Goal: Task Accomplishment & Management: Use online tool/utility

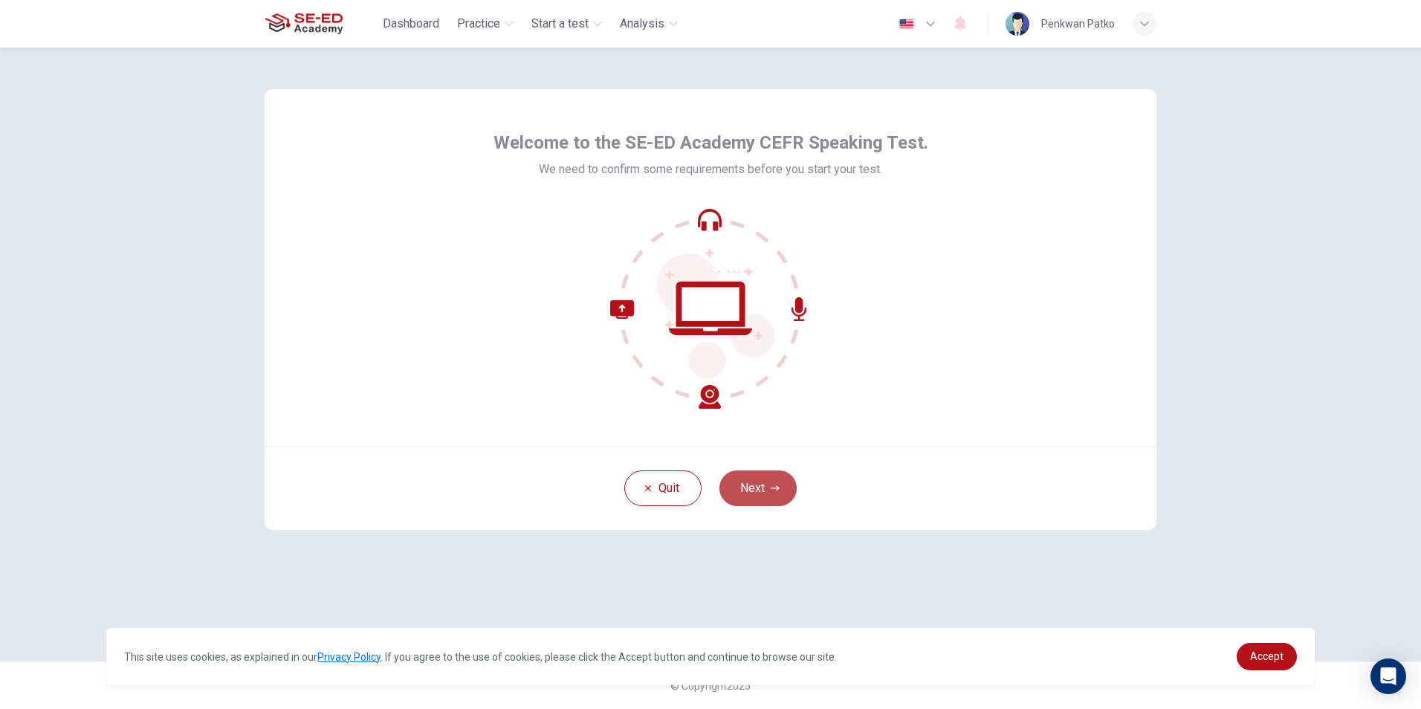
click at [762, 493] on button "Next" at bounding box center [757, 488] width 77 height 36
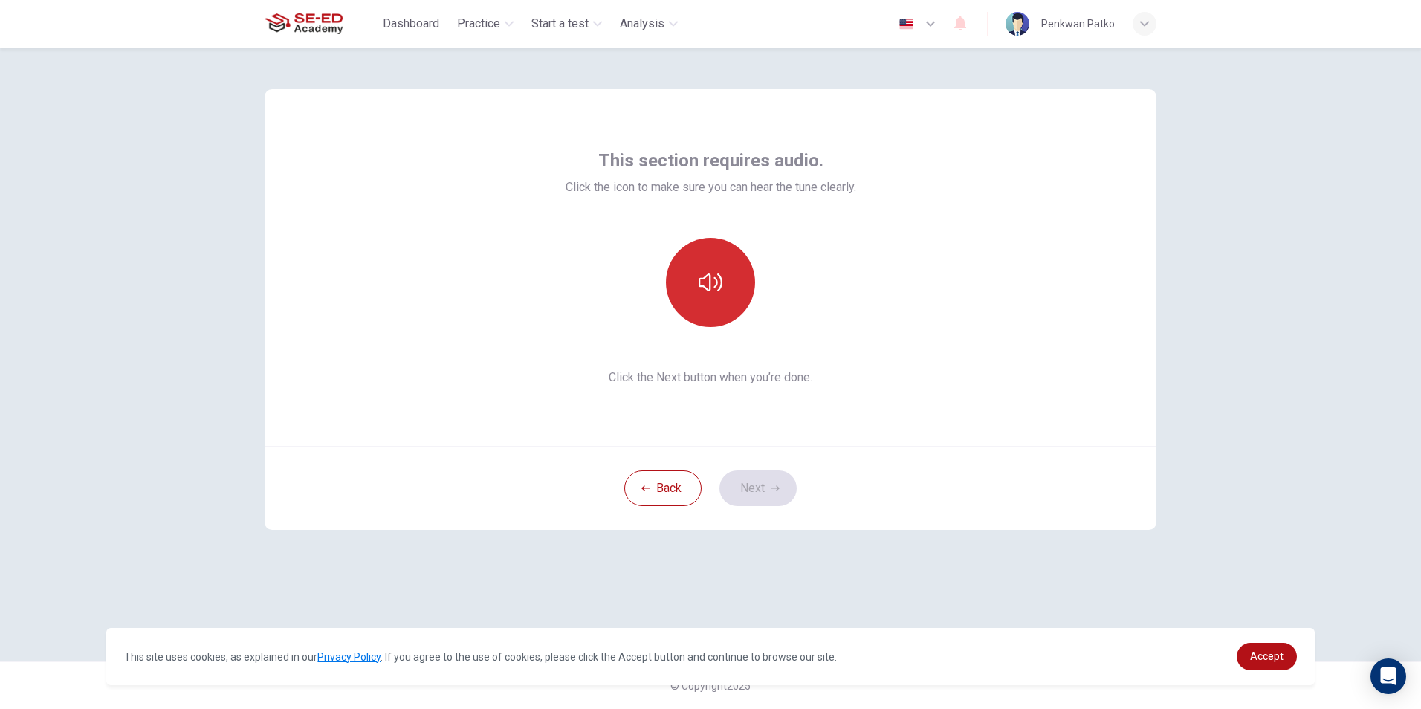
click at [718, 318] on button "button" at bounding box center [710, 282] width 89 height 89
click at [704, 294] on button "button" at bounding box center [710, 282] width 89 height 89
click at [748, 489] on button "Next" at bounding box center [757, 488] width 77 height 36
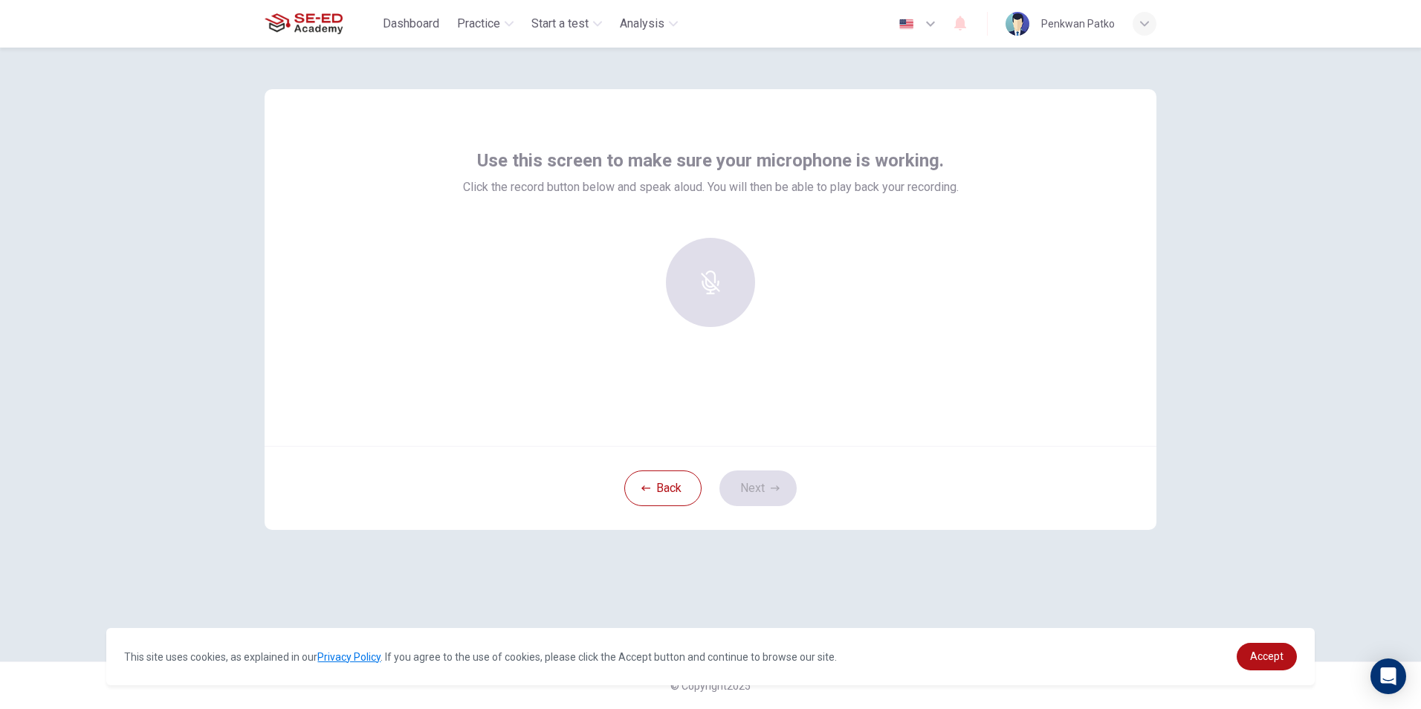
click at [704, 269] on div at bounding box center [710, 282] width 160 height 89
click at [710, 281] on icon "button" at bounding box center [709, 272] width 17 height 24
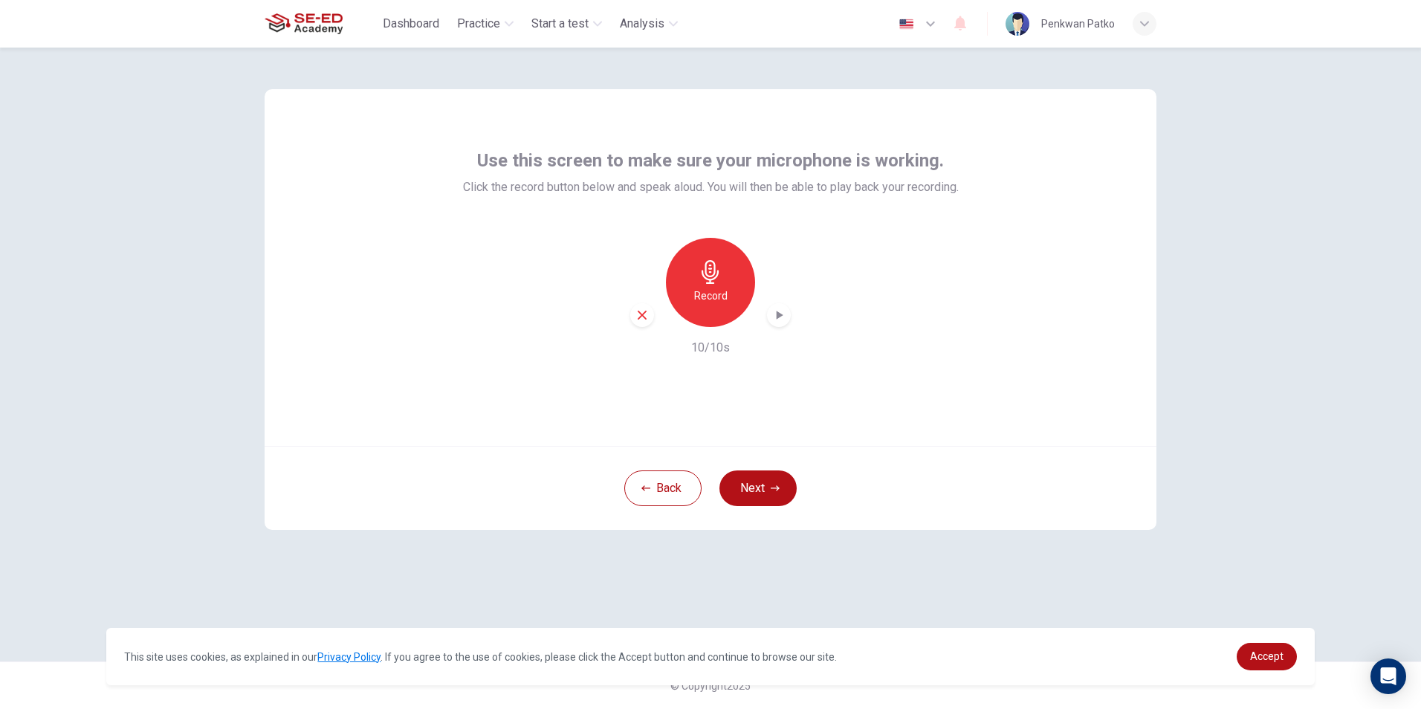
click at [771, 317] on icon "button" at bounding box center [778, 315] width 15 height 15
click at [695, 278] on div "Record" at bounding box center [710, 282] width 89 height 89
drag, startPoint x: 684, startPoint y: 314, endPoint x: 708, endPoint y: 305, distance: 25.4
click at [703, 311] on div "Stop" at bounding box center [710, 282] width 89 height 89
click at [775, 305] on div "button" at bounding box center [779, 315] width 24 height 24
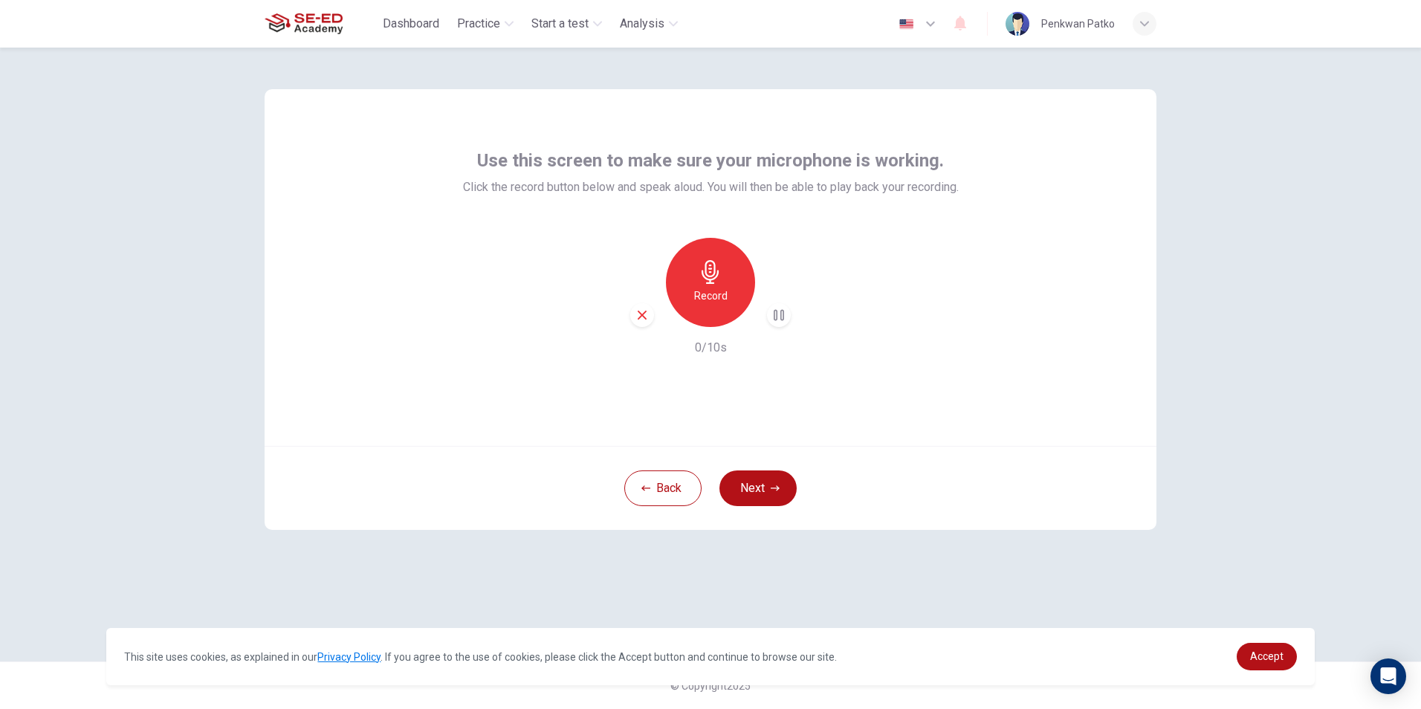
click at [784, 325] on div "button" at bounding box center [779, 315] width 24 height 24
click at [634, 317] on div "button" at bounding box center [642, 315] width 24 height 24
click at [709, 315] on div "Record" at bounding box center [710, 282] width 89 height 89
click at [715, 314] on div "Stop" at bounding box center [710, 282] width 89 height 89
click at [729, 306] on div "Record" at bounding box center [710, 282] width 89 height 89
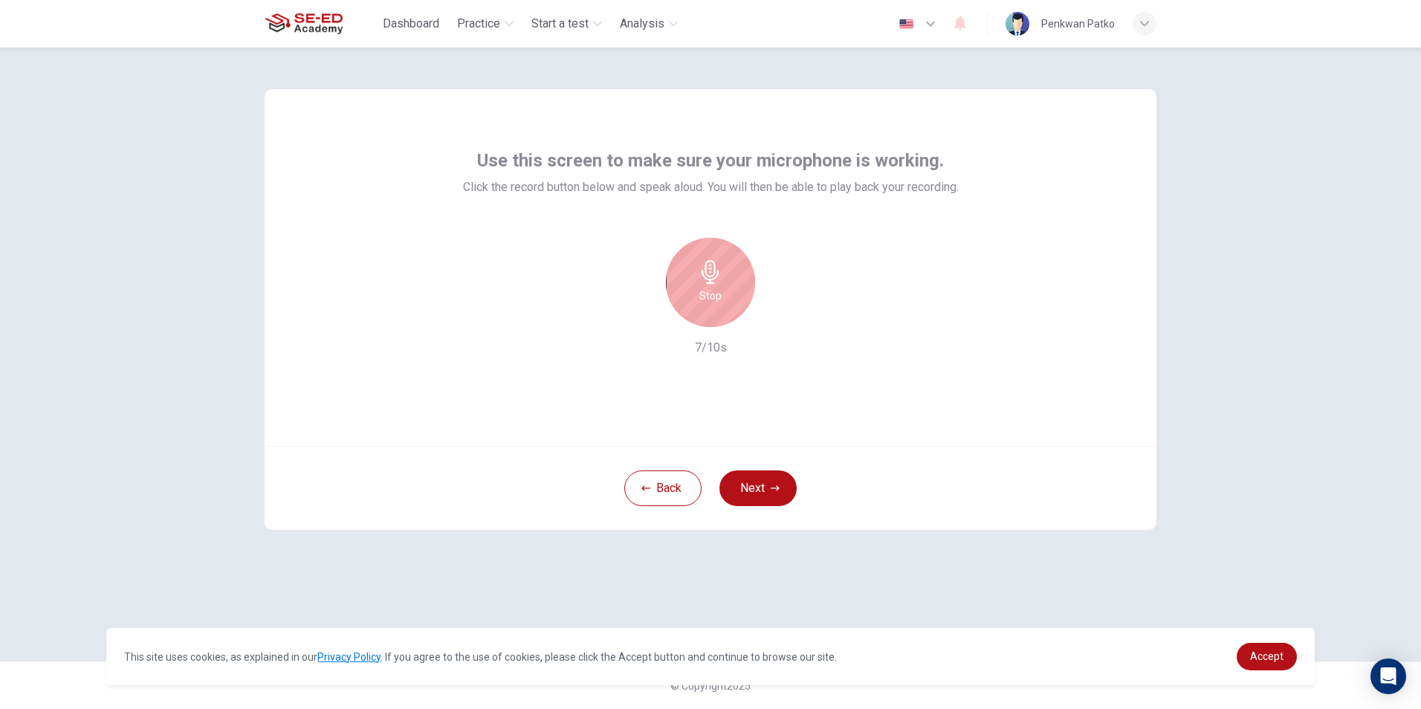
click at [699, 264] on icon "button" at bounding box center [710, 272] width 24 height 24
click at [782, 324] on div "button" at bounding box center [779, 315] width 24 height 24
click at [782, 320] on icon "button" at bounding box center [778, 315] width 15 height 15
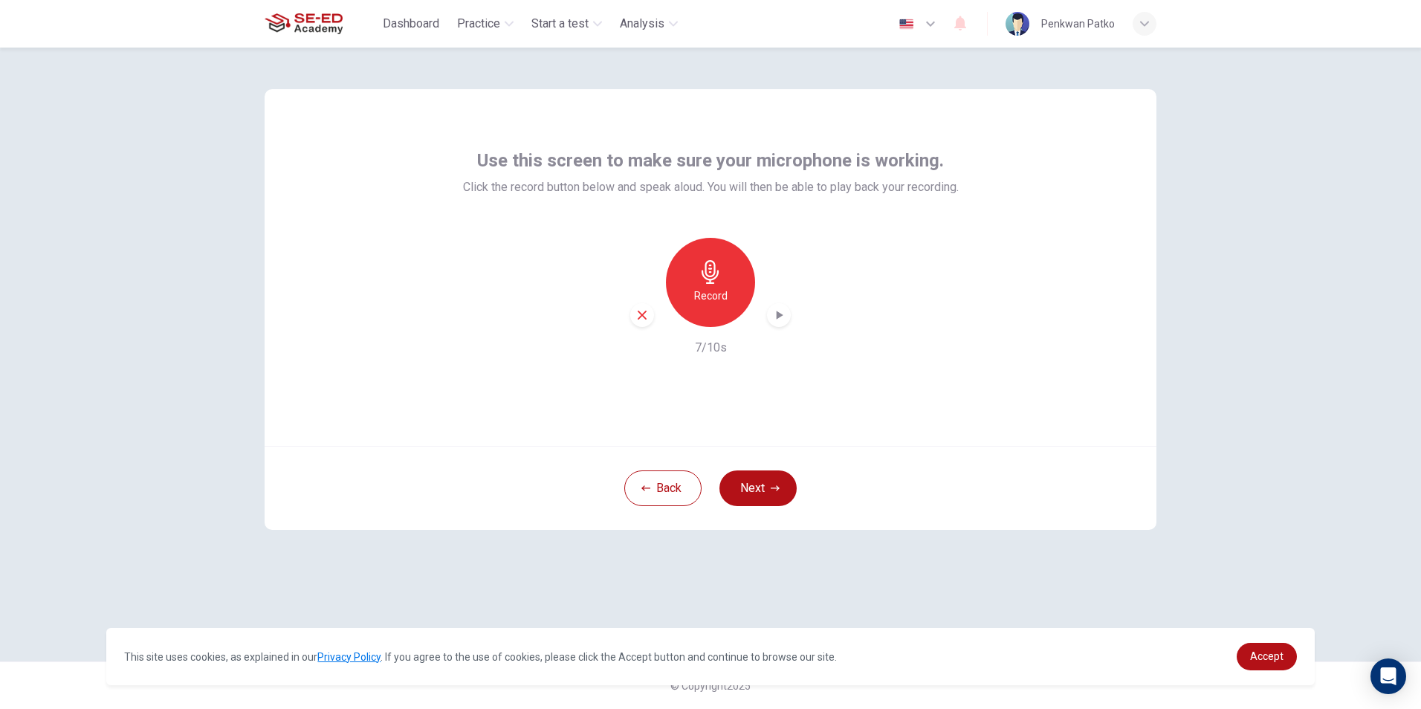
click at [782, 320] on icon "button" at bounding box center [778, 315] width 15 height 15
click at [691, 276] on div "Record" at bounding box center [710, 282] width 89 height 89
click at [721, 309] on div "Stop" at bounding box center [710, 282] width 89 height 89
click at [783, 314] on icon "button" at bounding box center [778, 315] width 15 height 15
click at [1269, 215] on div "Use this screen to make sure your microphone is working. Click the record butto…" at bounding box center [710, 378] width 1421 height 661
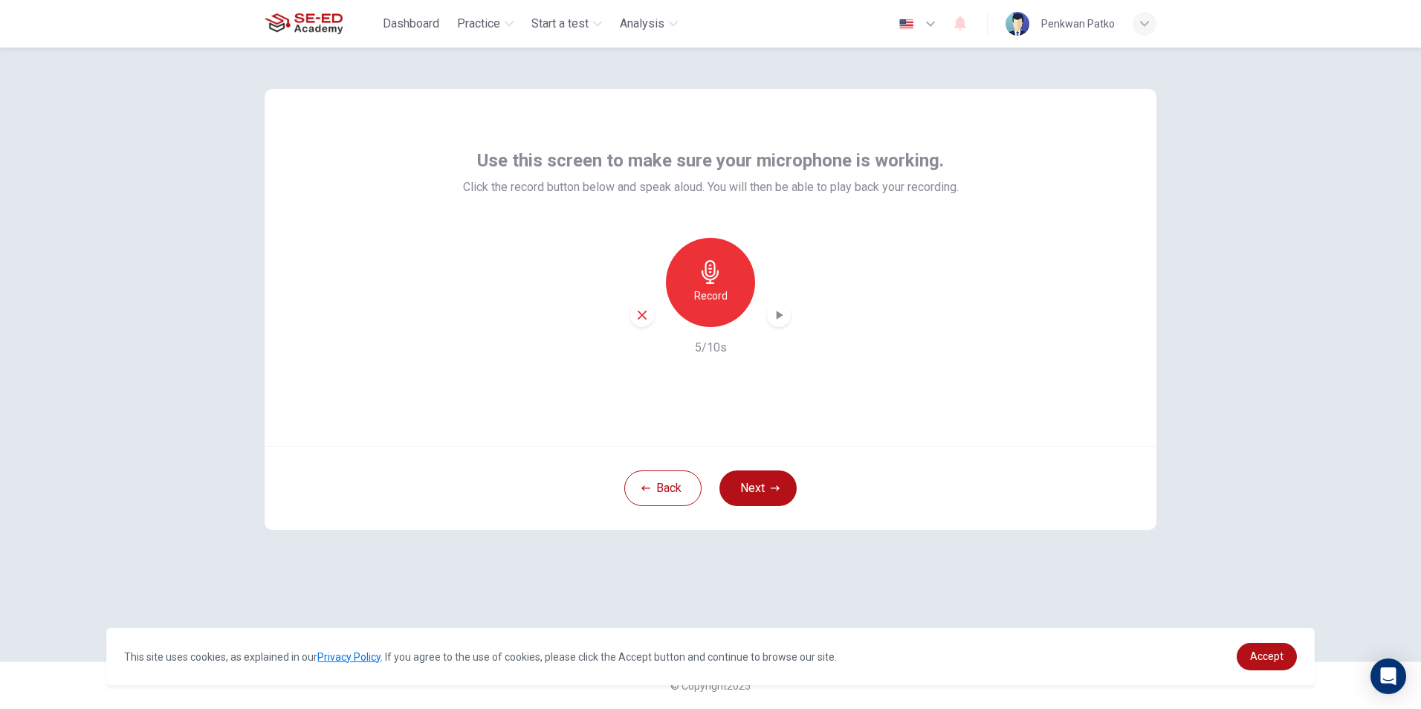
click at [783, 319] on icon "button" at bounding box center [778, 315] width 15 height 15
click at [741, 294] on div "Record" at bounding box center [710, 282] width 89 height 89
click at [749, 290] on div "Stop" at bounding box center [710, 282] width 89 height 89
click at [782, 308] on icon "button" at bounding box center [778, 315] width 15 height 15
click at [783, 312] on icon "button" at bounding box center [778, 315] width 15 height 15
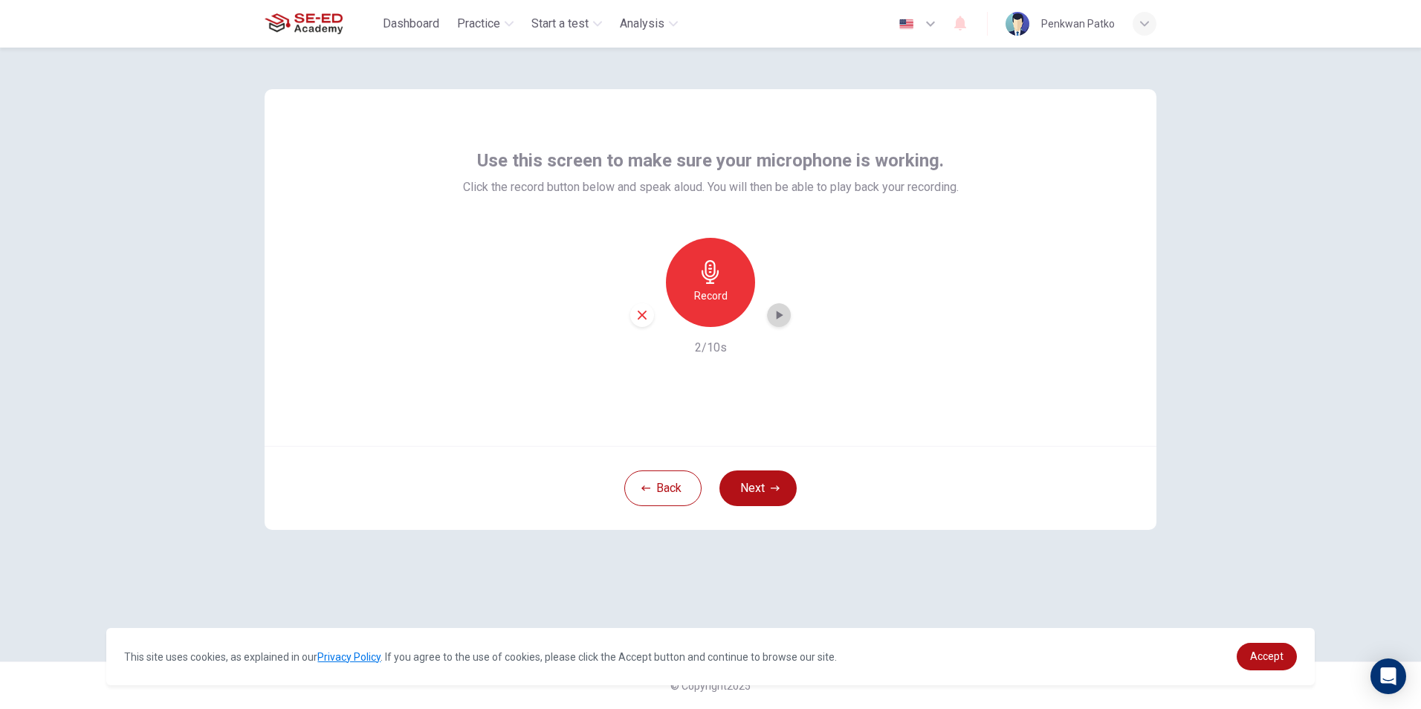
click at [781, 312] on icon "button" at bounding box center [778, 315] width 15 height 15
click at [781, 313] on icon "button" at bounding box center [778, 315] width 15 height 15
click at [781, 314] on icon "button" at bounding box center [778, 315] width 15 height 15
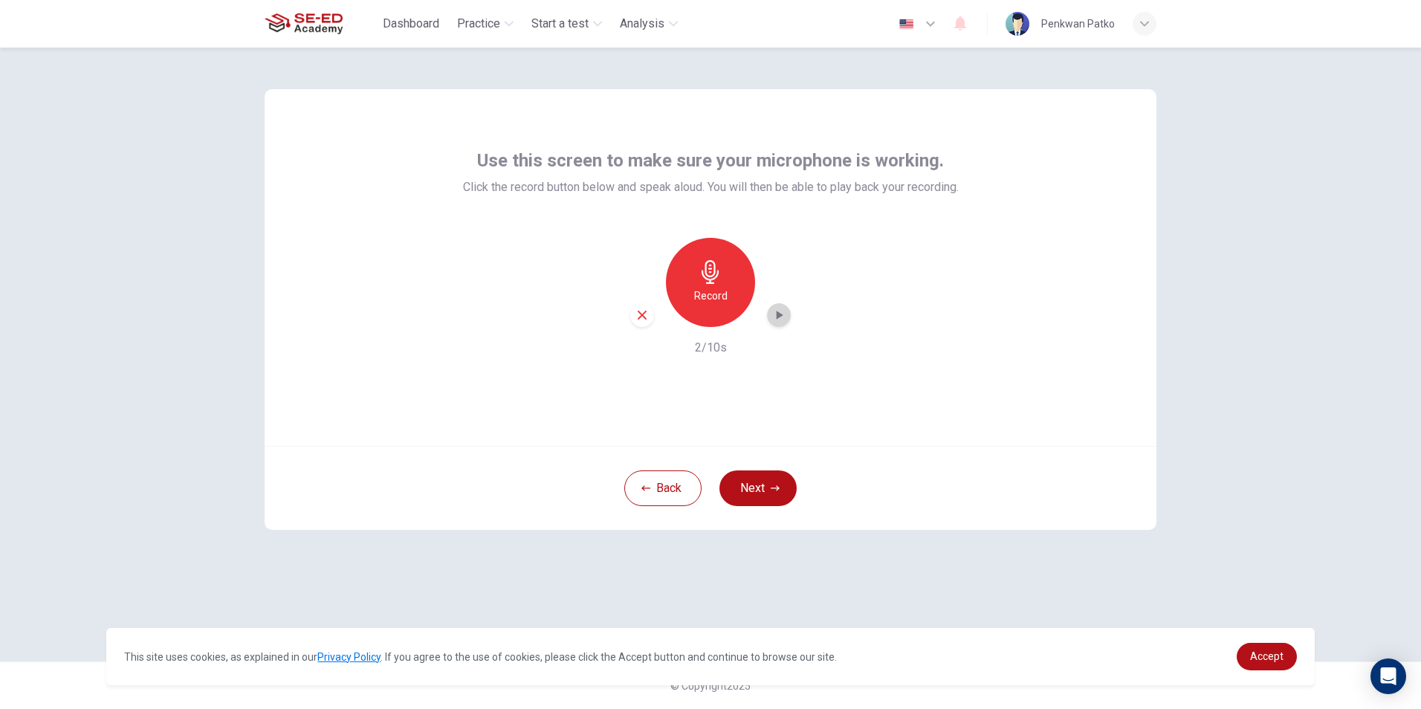
click at [782, 314] on icon "button" at bounding box center [778, 315] width 15 height 15
click at [785, 313] on icon "button" at bounding box center [778, 315] width 15 height 15
click at [722, 288] on h6 "Record" at bounding box center [710, 296] width 33 height 18
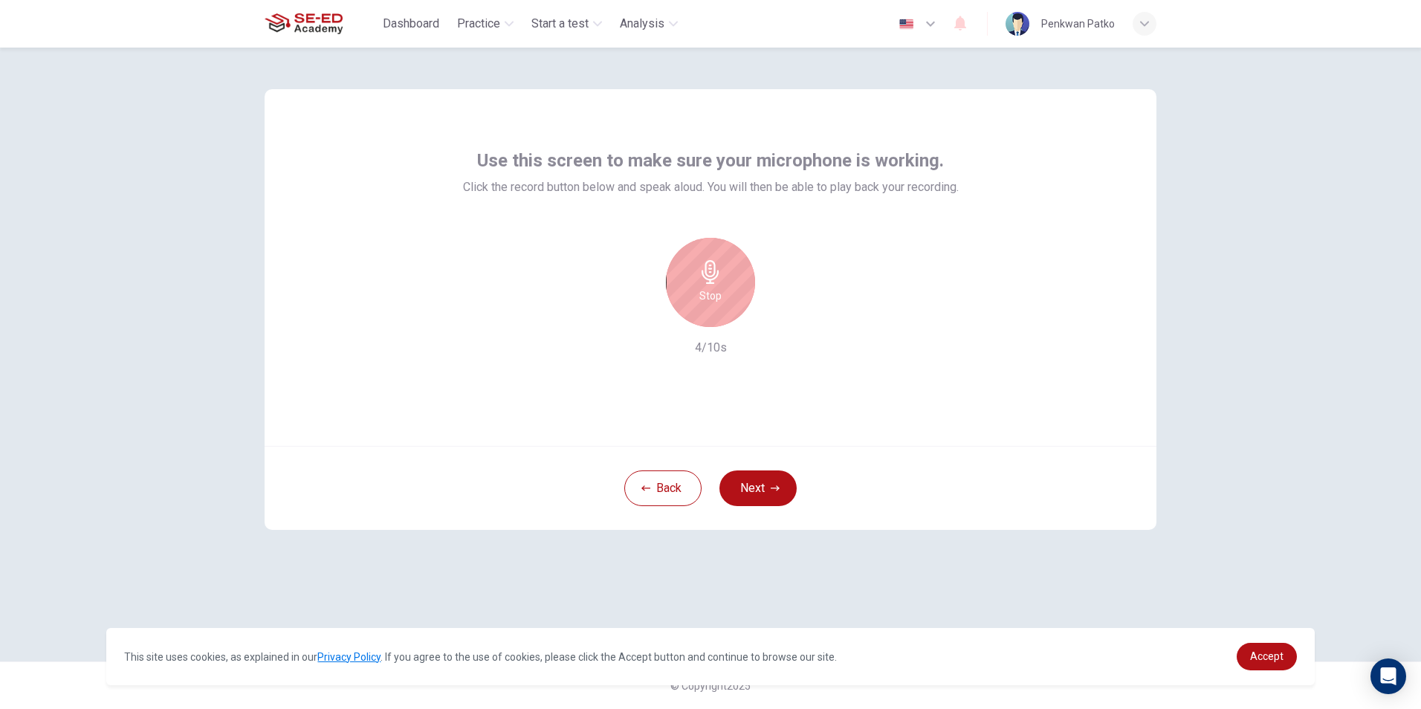
click at [715, 275] on icon "button" at bounding box center [710, 272] width 24 height 24
click at [775, 311] on icon "button" at bounding box center [778, 315] width 15 height 15
click at [781, 319] on icon "button" at bounding box center [778, 315] width 15 height 15
click at [654, 481] on button "Back" at bounding box center [662, 488] width 77 height 36
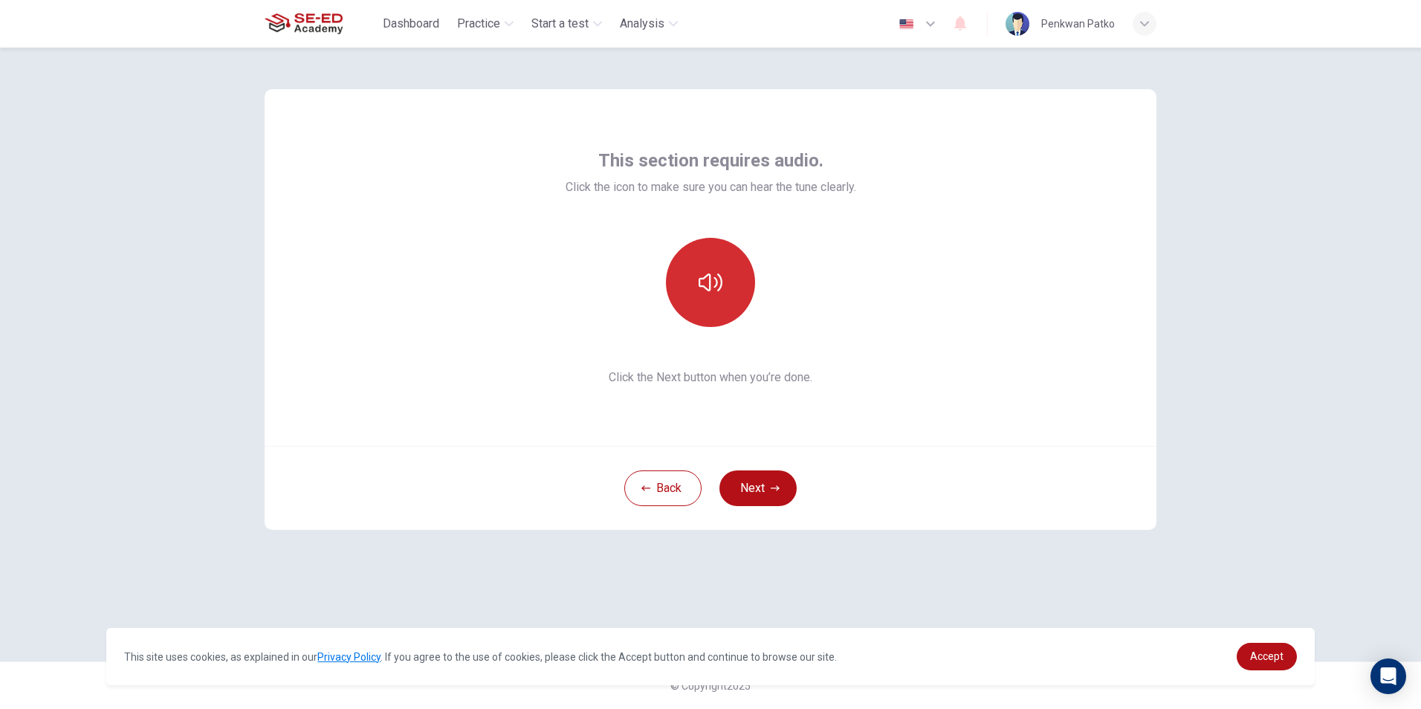
click at [723, 302] on button "button" at bounding box center [710, 282] width 89 height 89
click at [739, 490] on button "Next" at bounding box center [757, 488] width 77 height 36
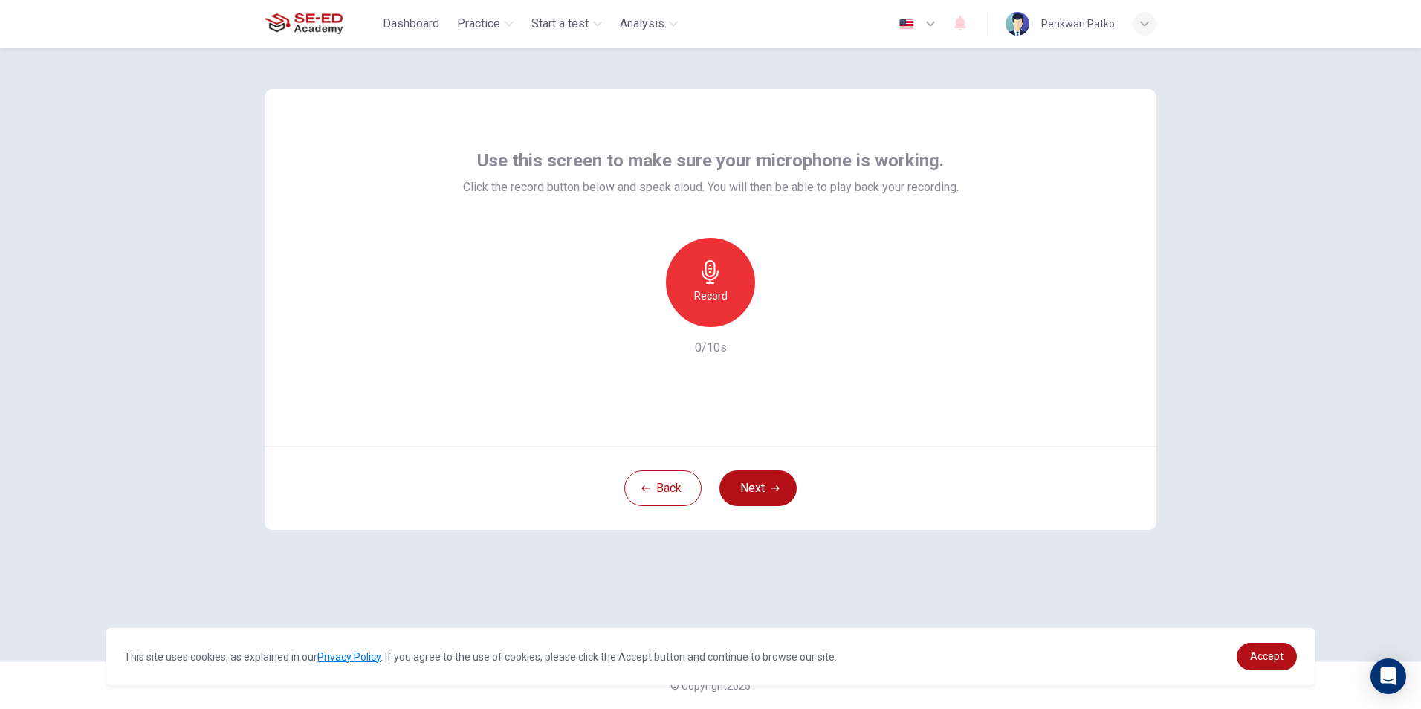
click at [713, 302] on h6 "Record" at bounding box center [710, 296] width 33 height 18
click at [696, 258] on div "Stop" at bounding box center [710, 282] width 89 height 89
click at [772, 314] on icon "button" at bounding box center [778, 315] width 15 height 15
click at [758, 487] on button "Next" at bounding box center [757, 488] width 77 height 36
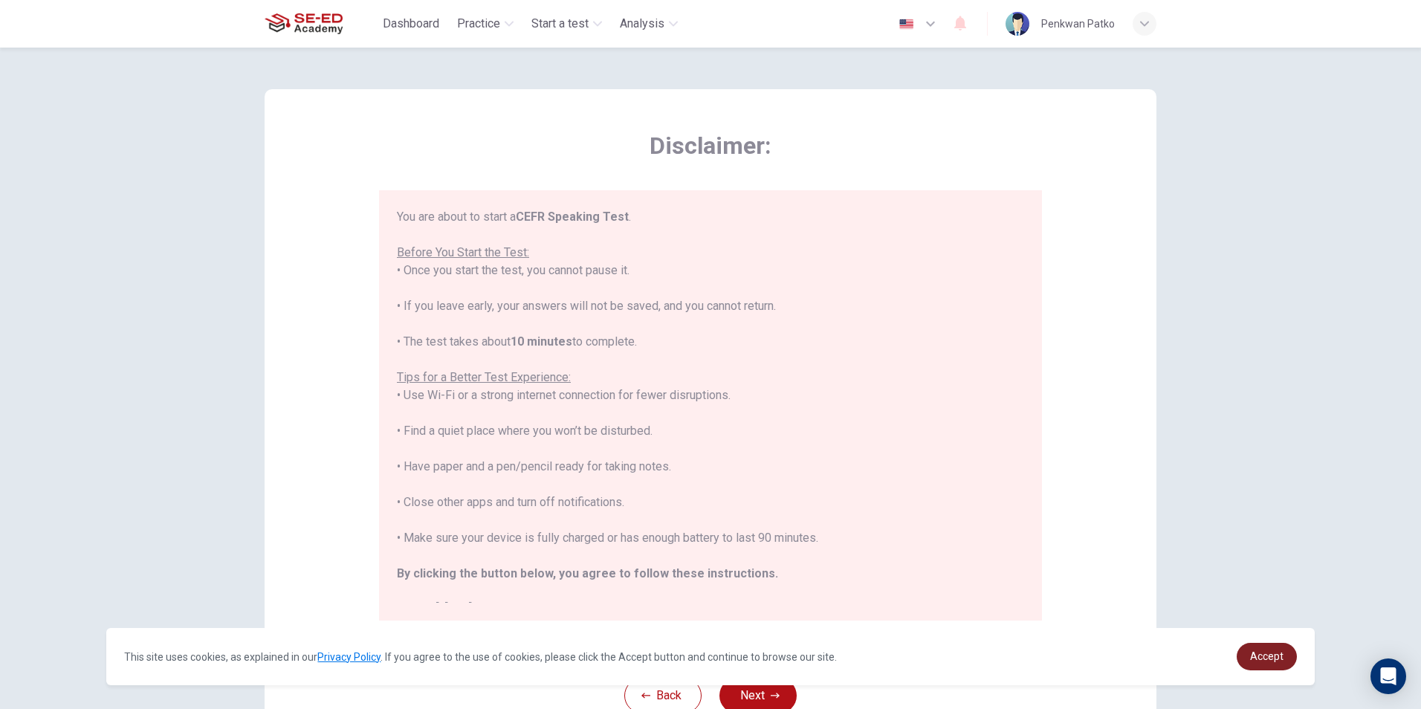
click at [1278, 650] on span "Accept" at bounding box center [1266, 656] width 33 height 12
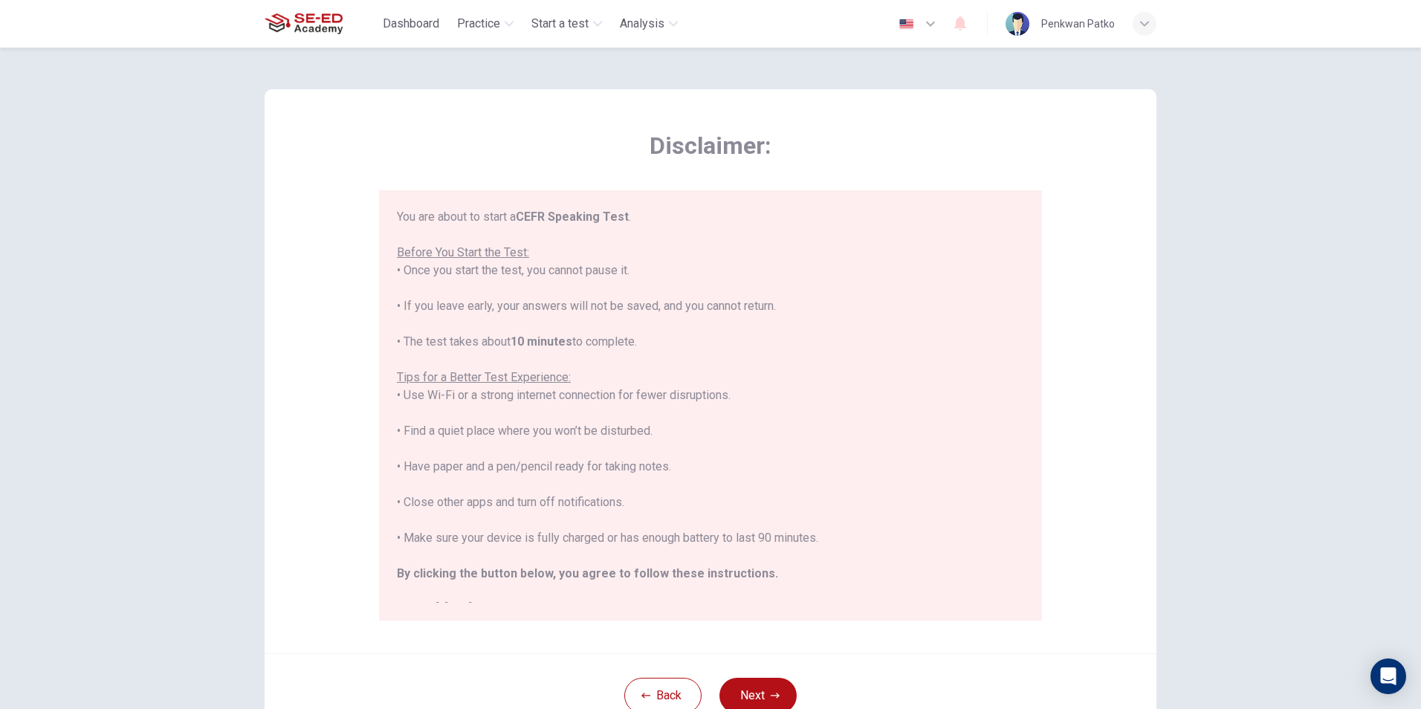
scroll to position [17, 0]
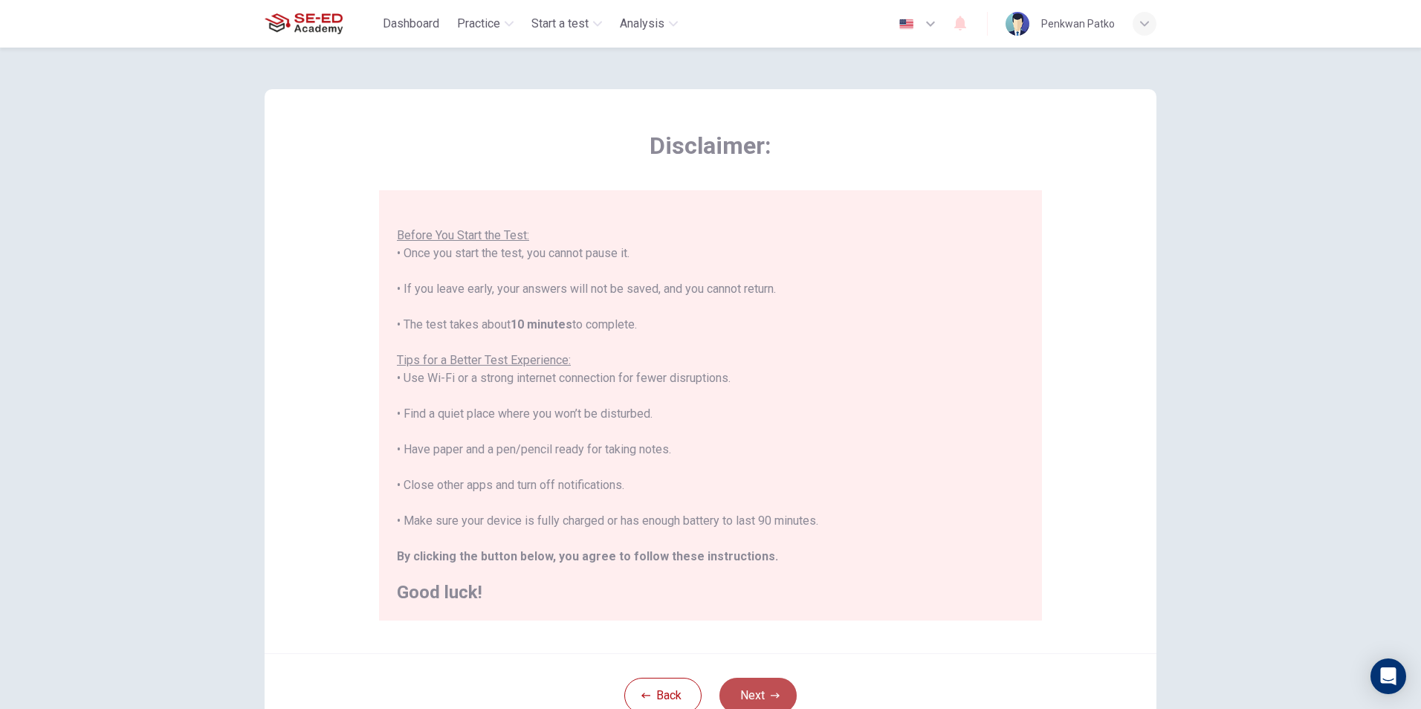
click at [749, 689] on button "Next" at bounding box center [757, 696] width 77 height 36
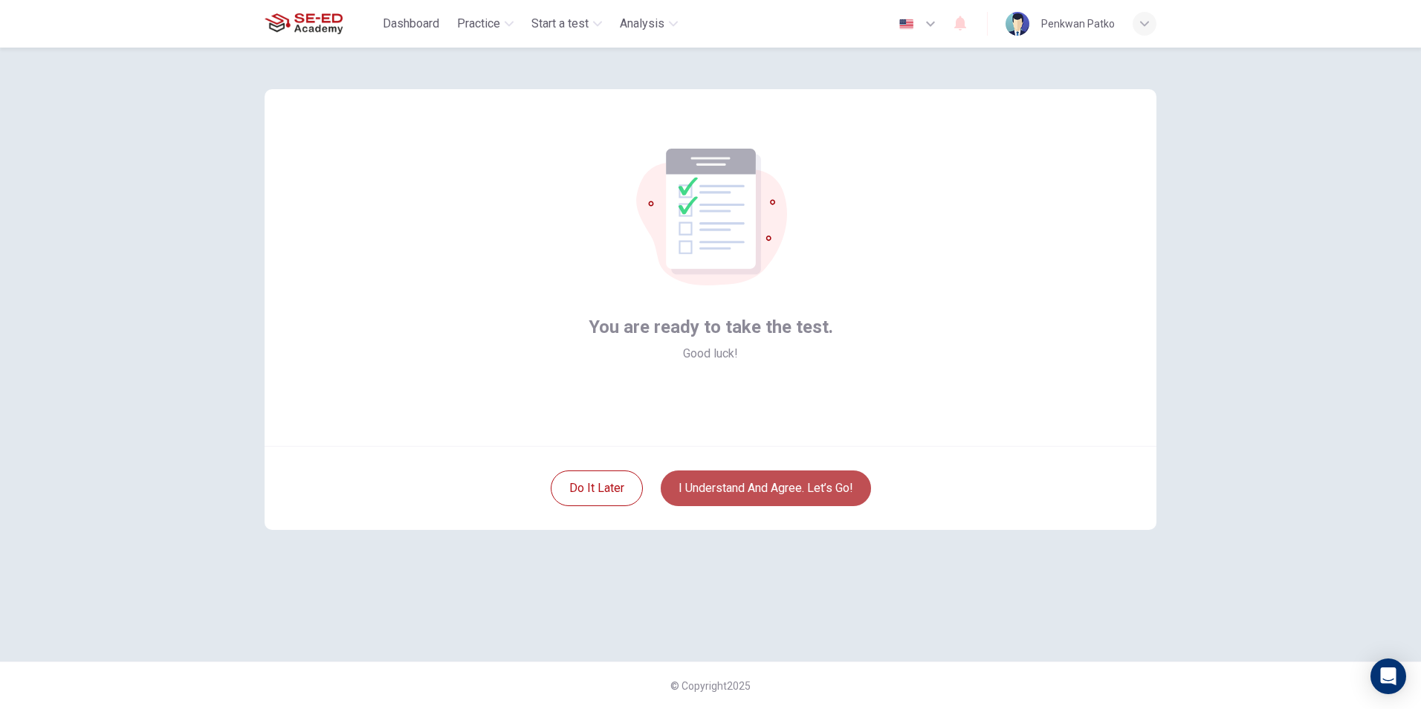
click at [756, 484] on button "I understand and agree. Let’s go!" at bounding box center [765, 488] width 210 height 36
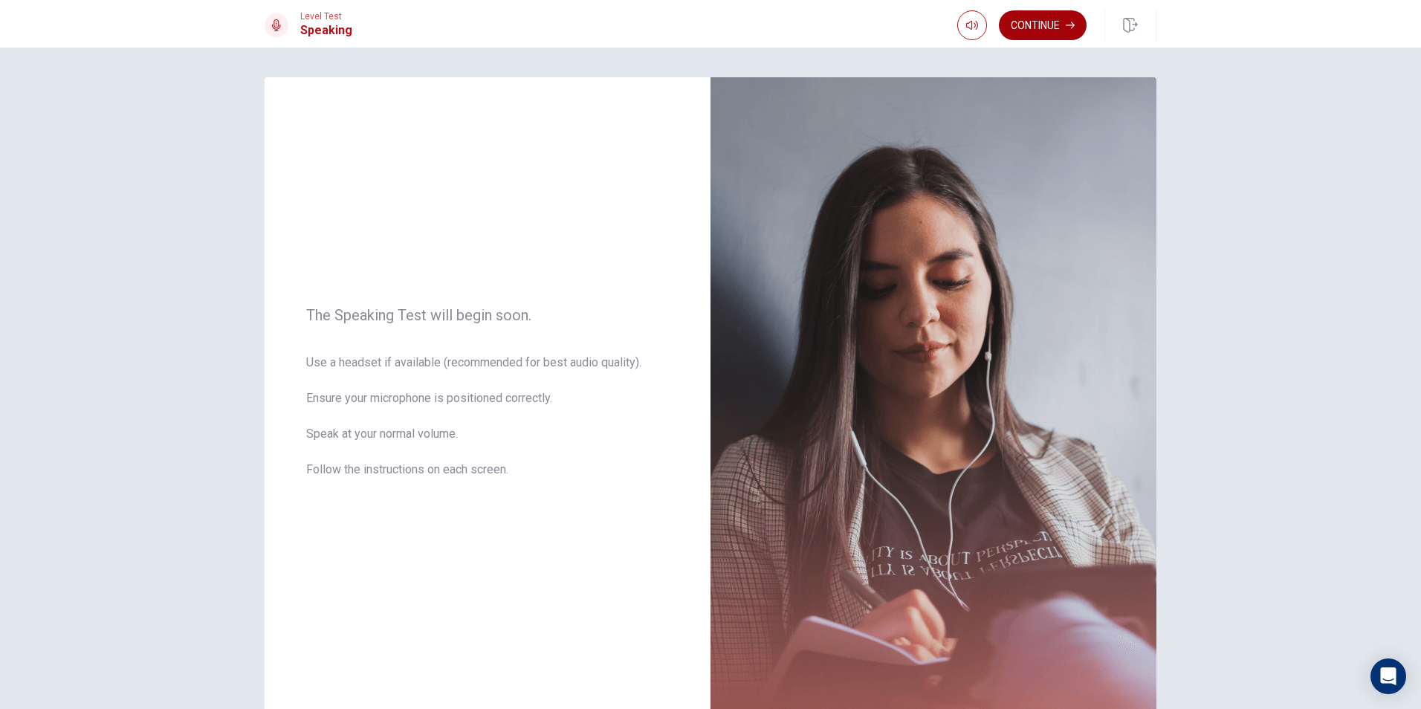
click at [1045, 27] on button "Continue" at bounding box center [1043, 25] width 88 height 30
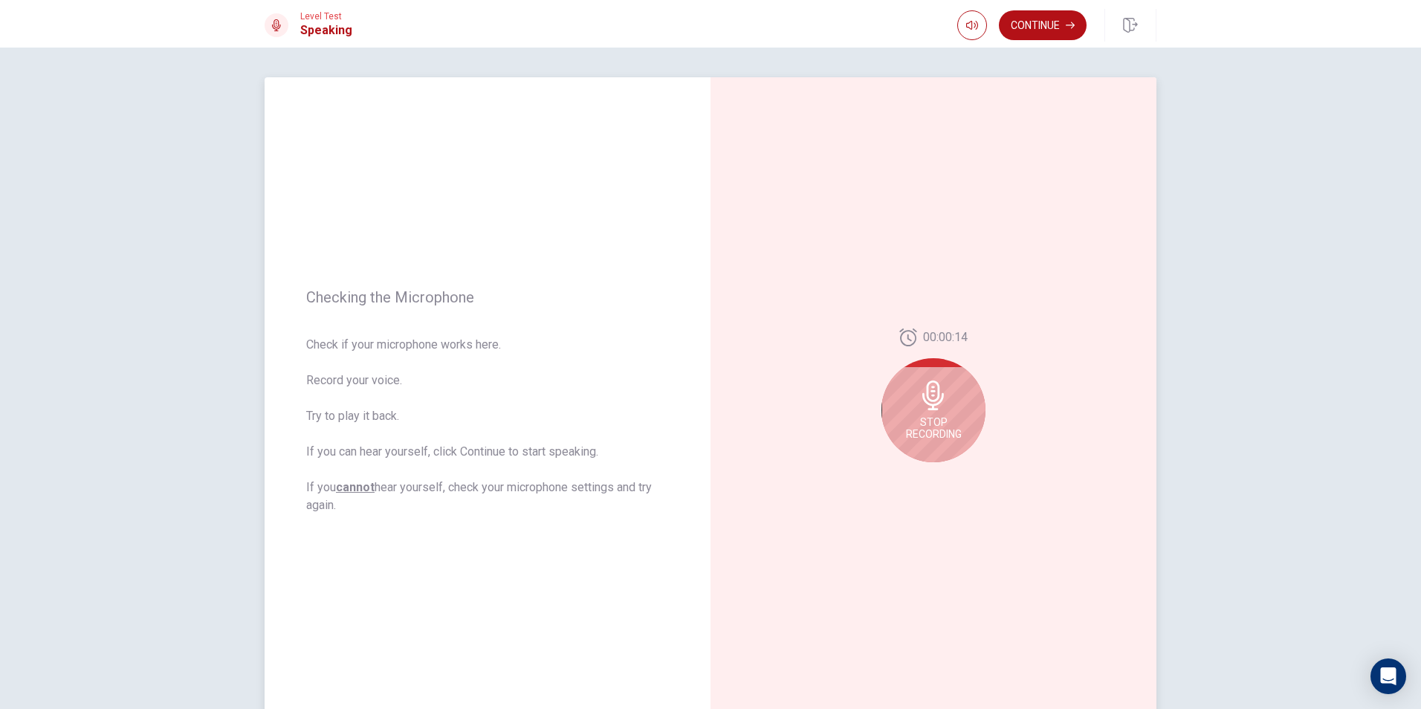
click at [922, 433] on span "Stop Recording" at bounding box center [934, 428] width 56 height 24
click at [959, 397] on div at bounding box center [933, 400] width 104 height 104
click at [940, 478] on button "Play Audio" at bounding box center [949, 474] width 21 height 21
click at [944, 393] on icon at bounding box center [936, 400] width 30 height 30
click at [906, 475] on button "Record Again" at bounding box center [916, 474] width 21 height 21
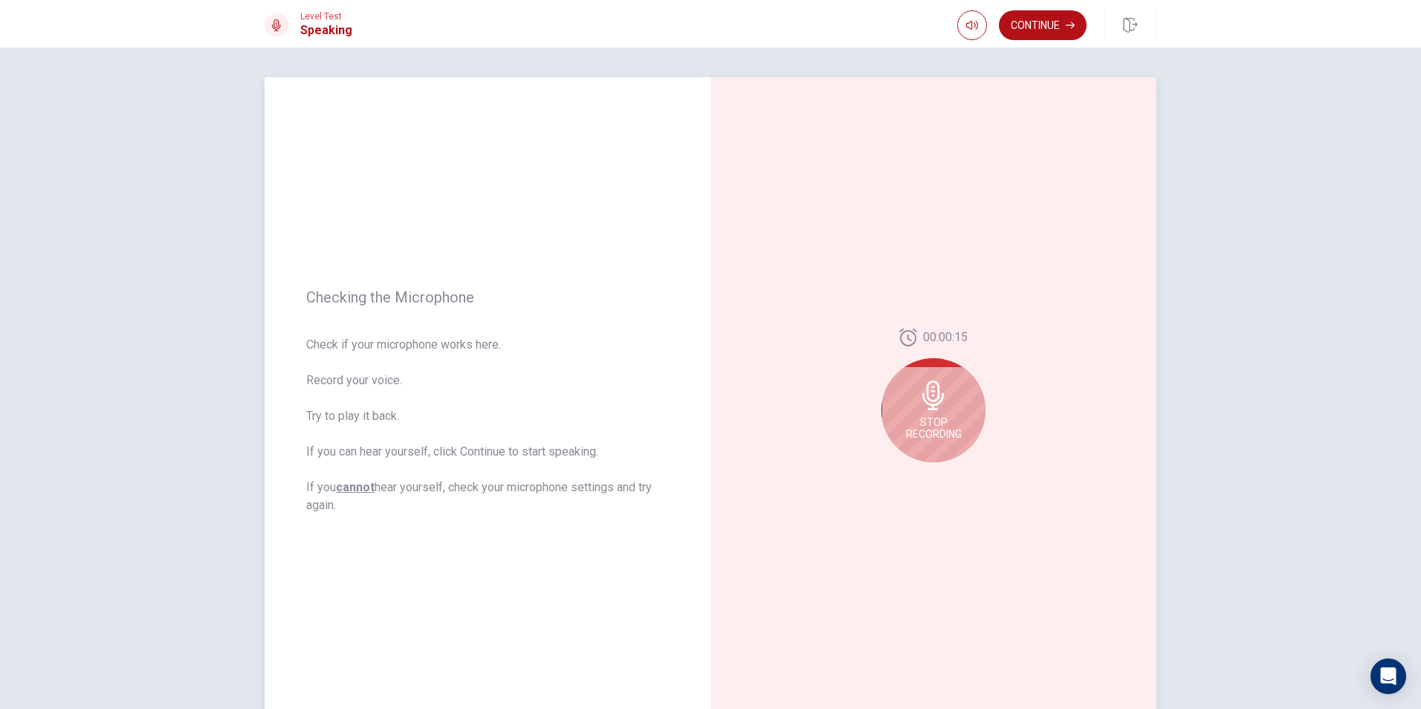
click at [941, 416] on span "Stop Recording" at bounding box center [934, 428] width 56 height 24
click at [950, 473] on button "Play Audio" at bounding box center [949, 474] width 21 height 21
click at [918, 478] on button "Record Again" at bounding box center [916, 474] width 21 height 21
click at [935, 394] on icon at bounding box center [933, 395] width 22 height 30
click at [921, 464] on div at bounding box center [932, 474] width 53 height 21
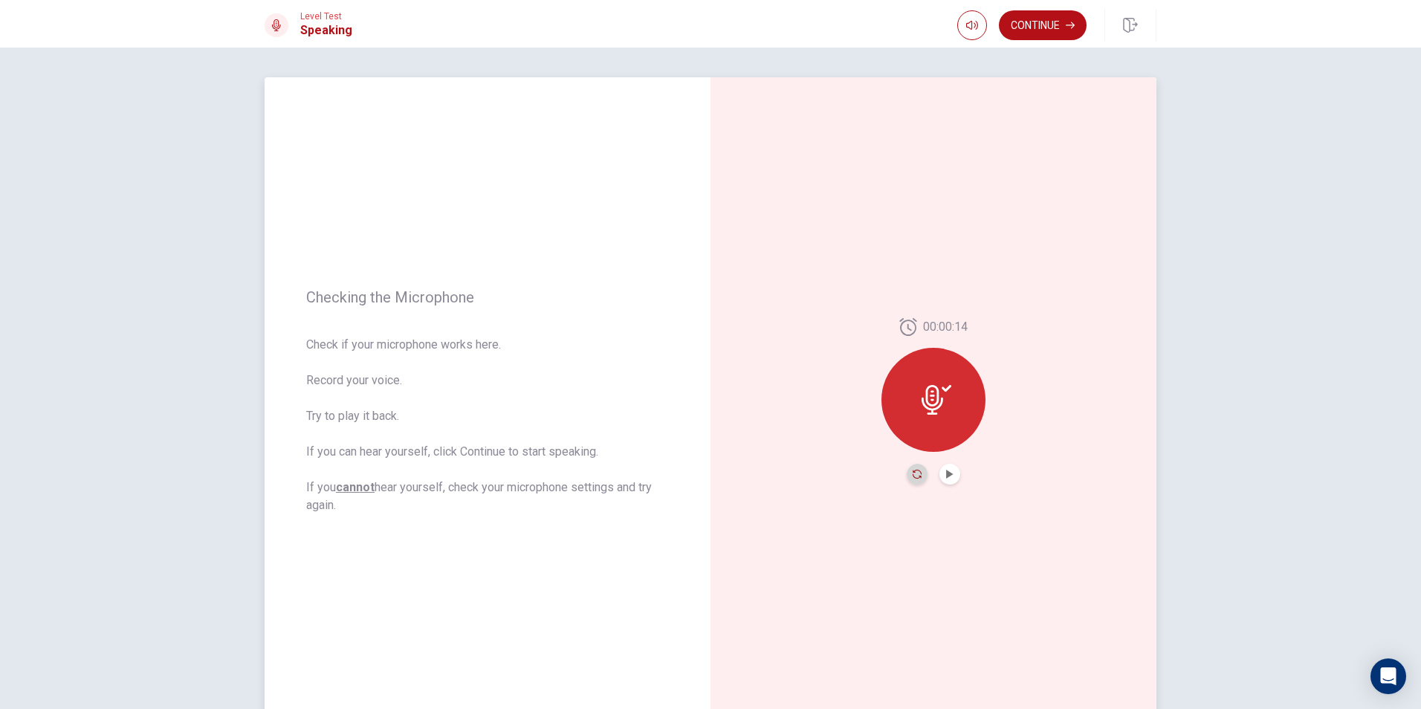
click at [916, 473] on icon "Record Again" at bounding box center [916, 474] width 9 height 9
click at [950, 412] on div "Stop Recording" at bounding box center [933, 410] width 104 height 104
click at [943, 486] on div "00:00:11" at bounding box center [933, 401] width 446 height 648
click at [944, 462] on div "00:00:11" at bounding box center [933, 401] width 104 height 166
click at [944, 467] on button "Play Audio" at bounding box center [949, 474] width 21 height 21
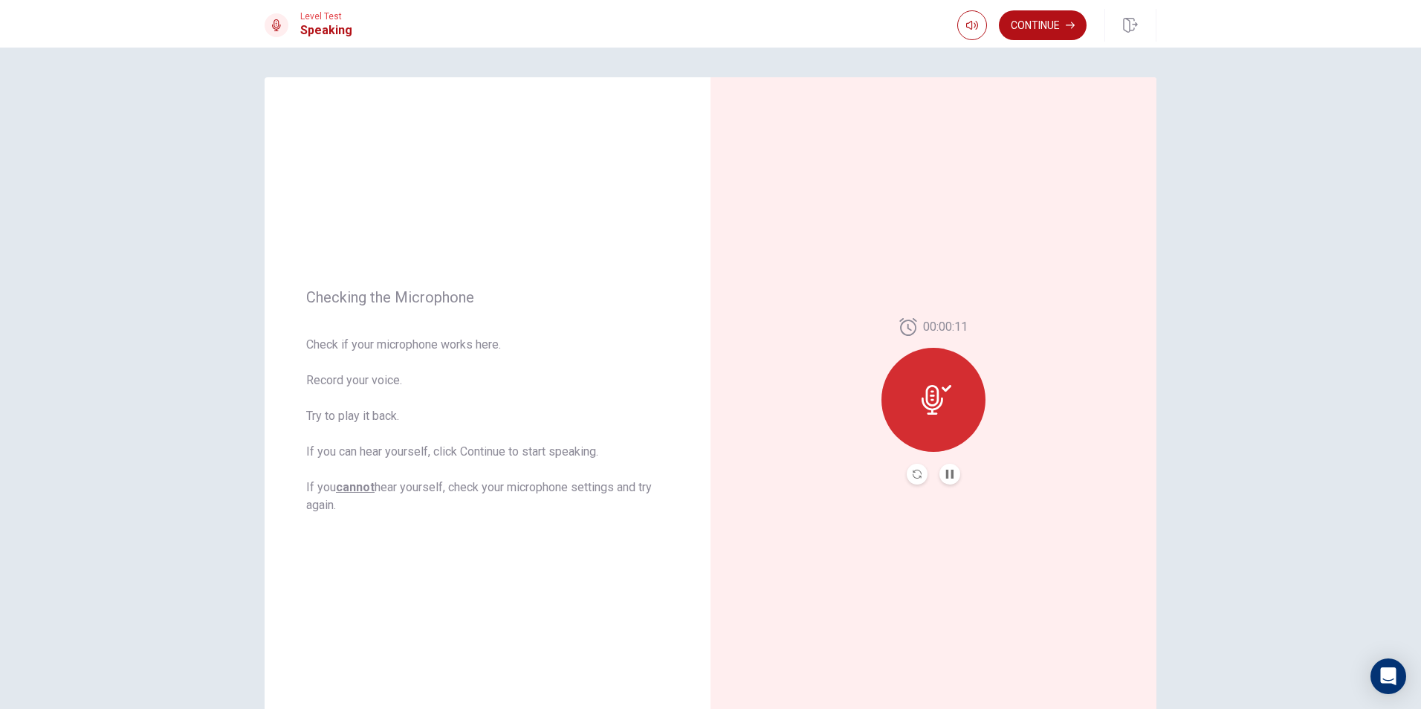
click at [952, 413] on div at bounding box center [933, 400] width 104 height 104
click at [1036, 29] on button "Continue" at bounding box center [1043, 25] width 88 height 30
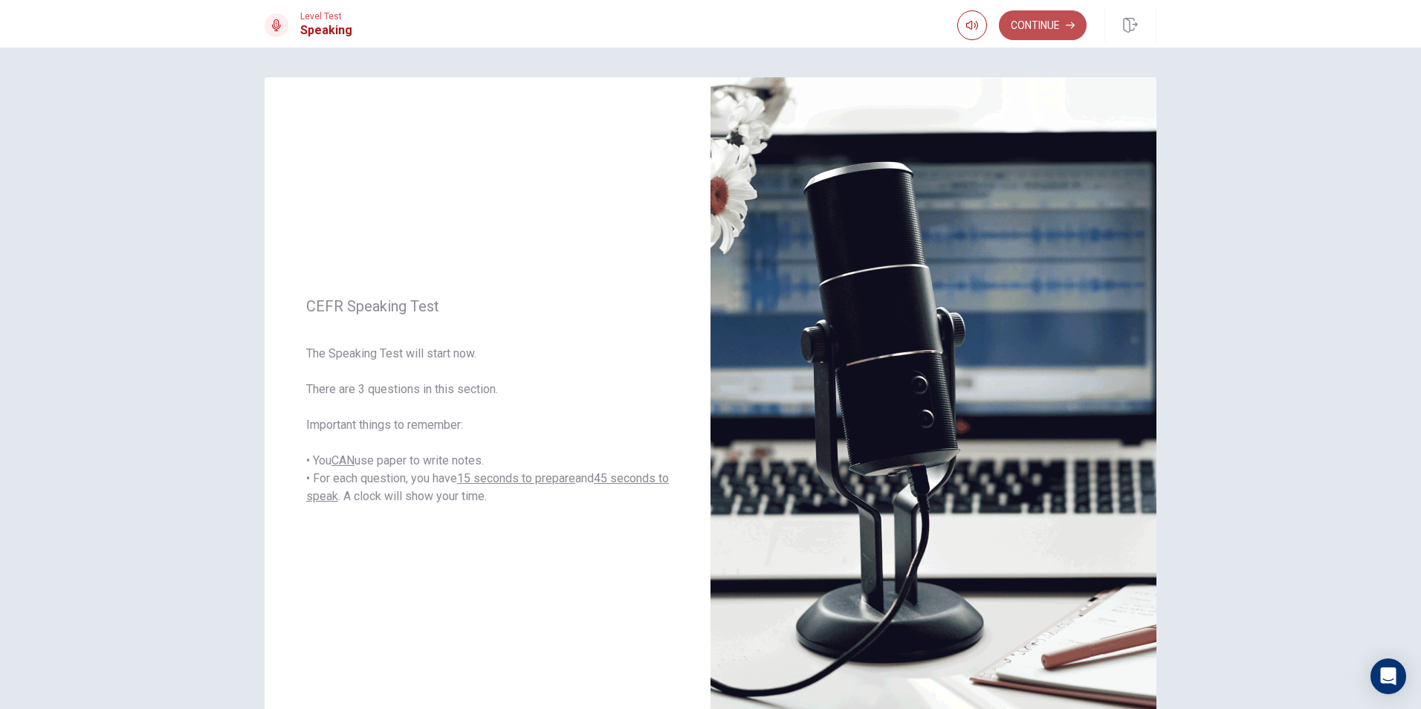
click at [1055, 16] on button "Continue" at bounding box center [1043, 25] width 88 height 30
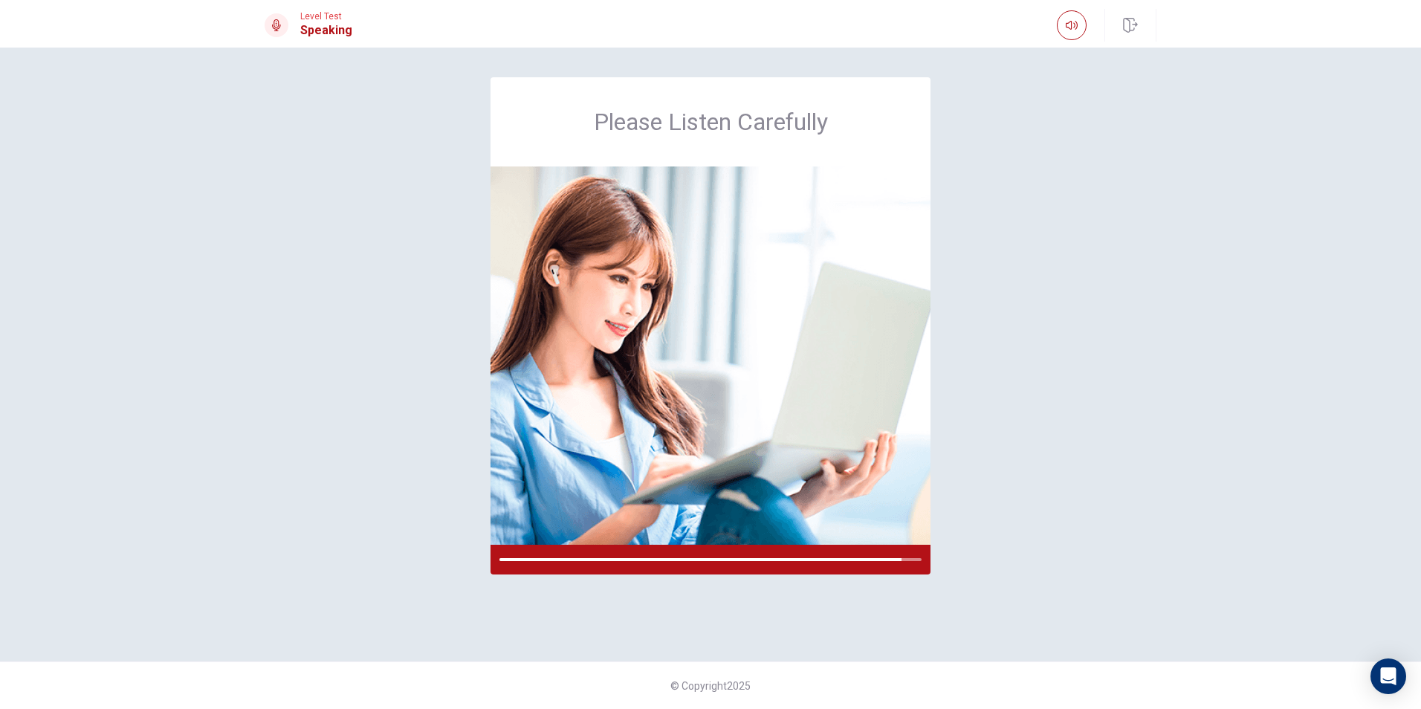
click at [979, 574] on div "Please Listen Carefully" at bounding box center [710, 354] width 939 height 554
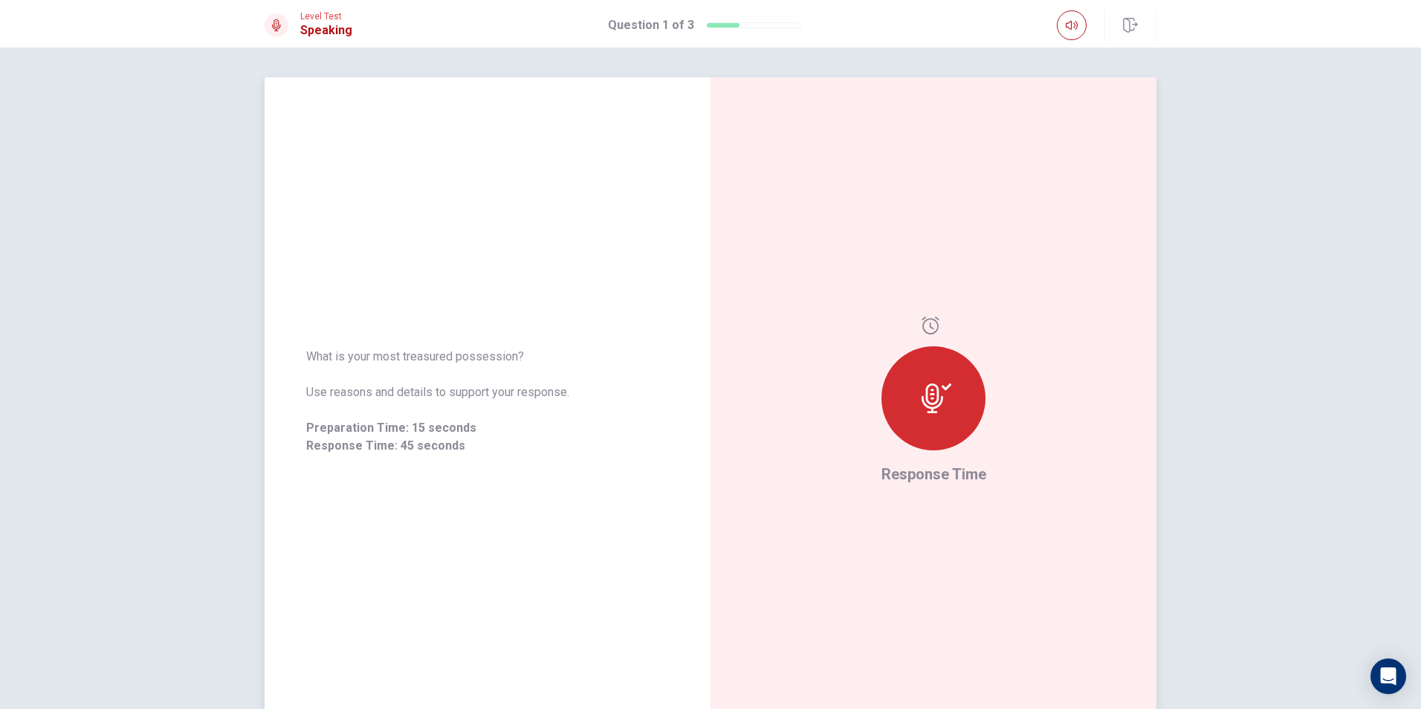
click at [911, 388] on div at bounding box center [933, 398] width 104 height 104
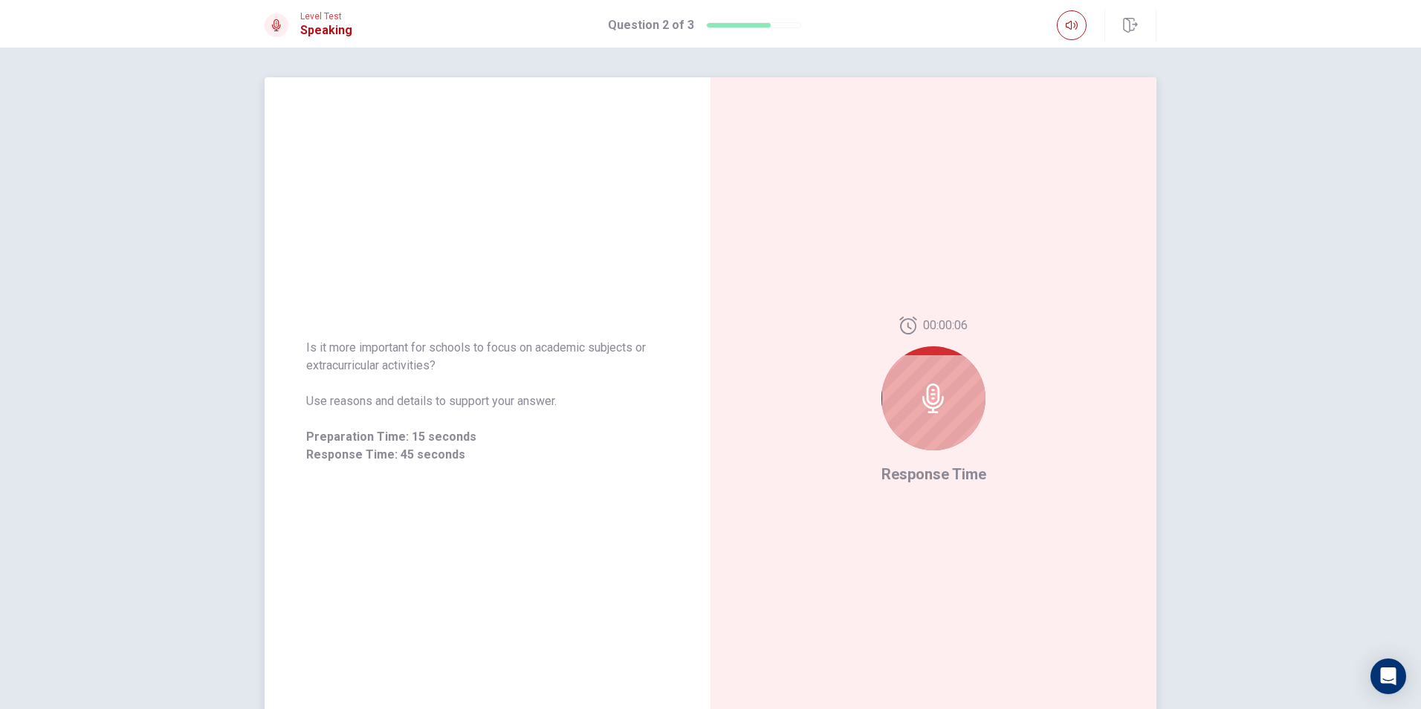
click at [948, 412] on div at bounding box center [933, 398] width 104 height 104
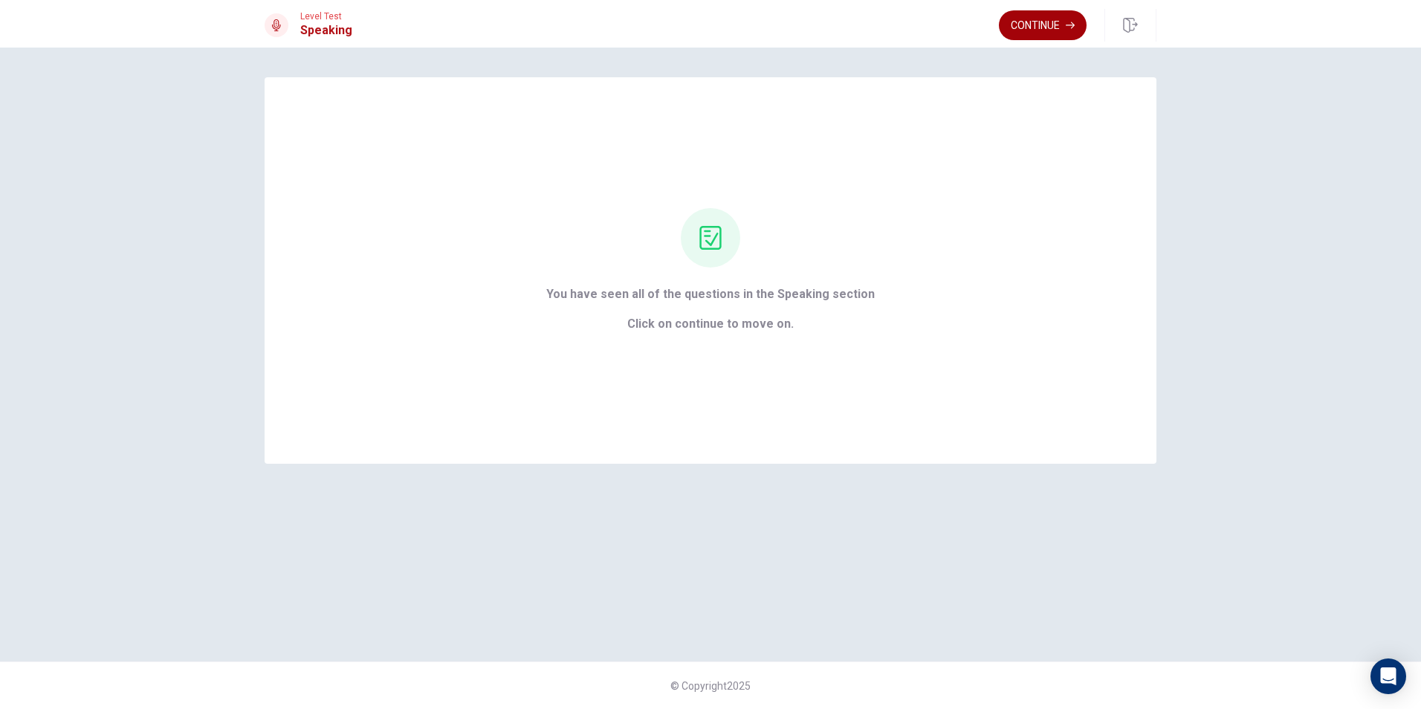
click at [1020, 21] on button "Continue" at bounding box center [1043, 25] width 88 height 30
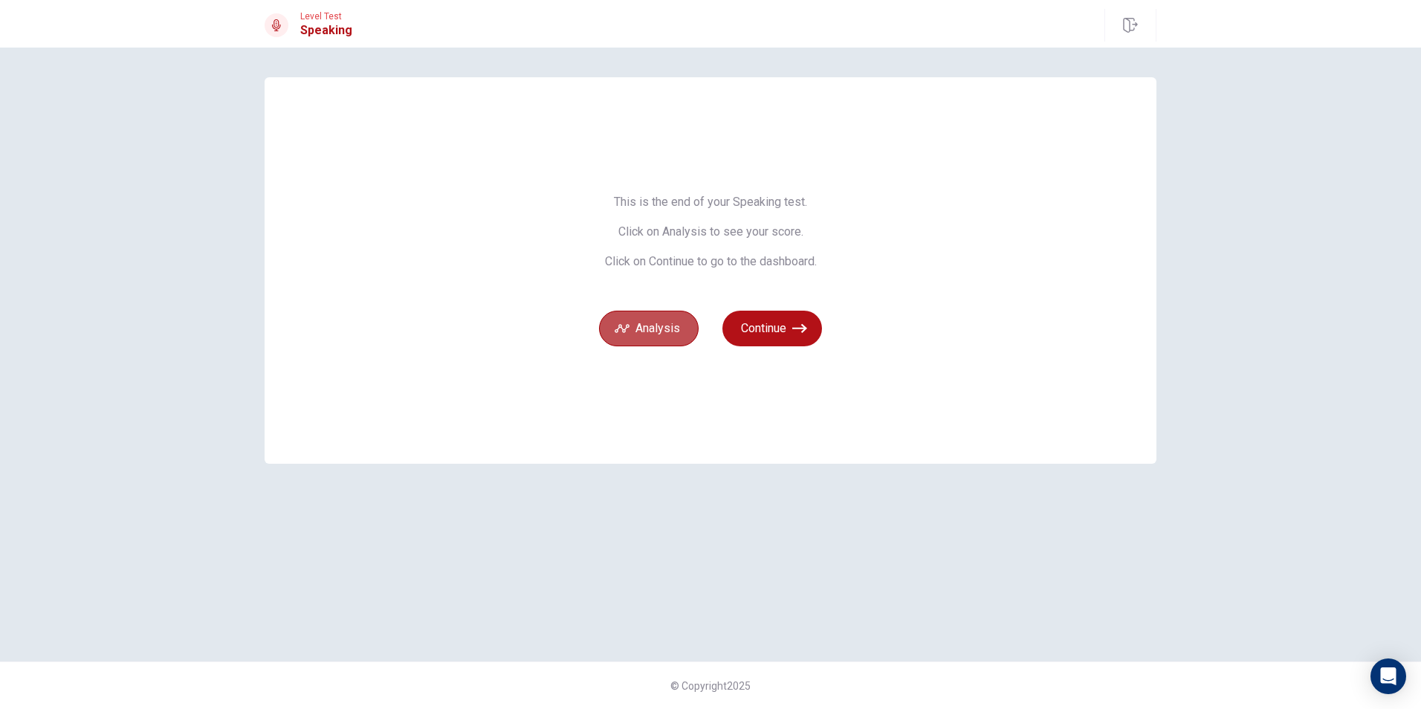
click at [658, 330] on button "Analysis" at bounding box center [649, 329] width 100 height 36
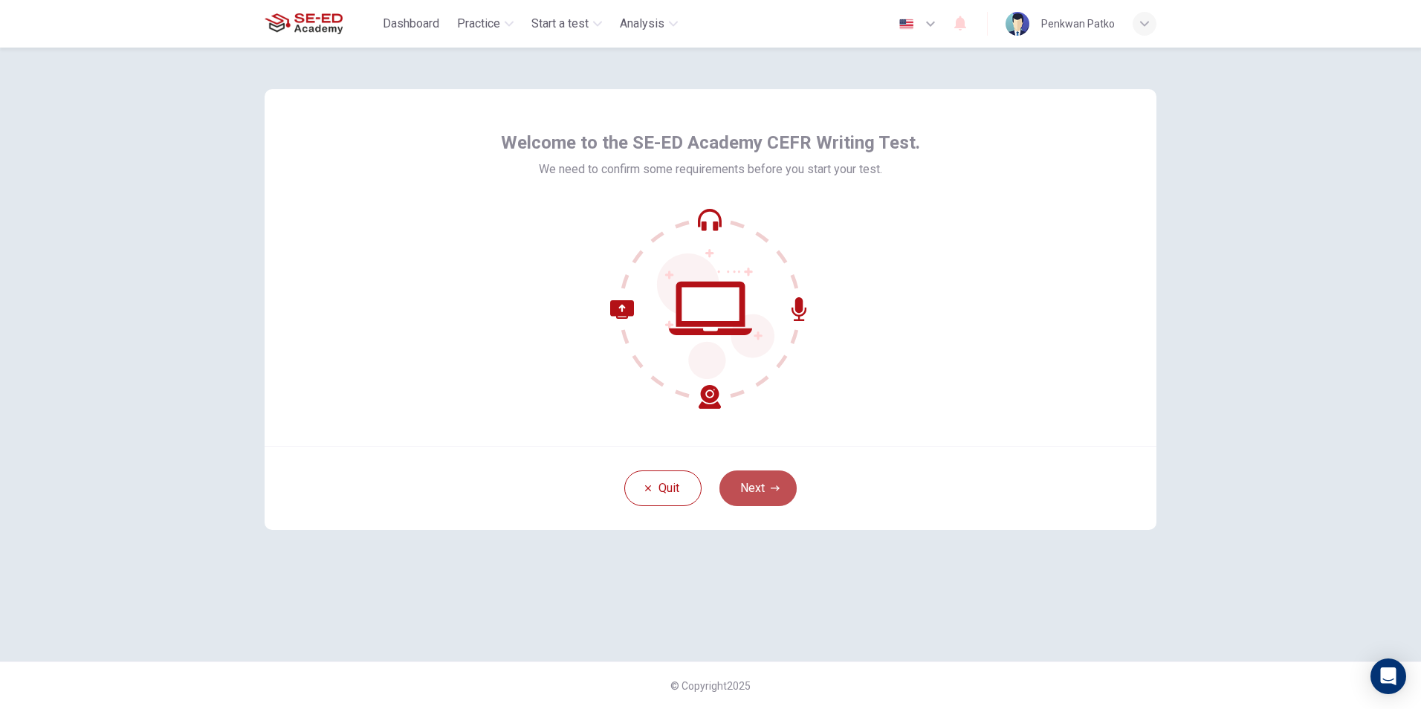
click at [782, 479] on button "Next" at bounding box center [757, 488] width 77 height 36
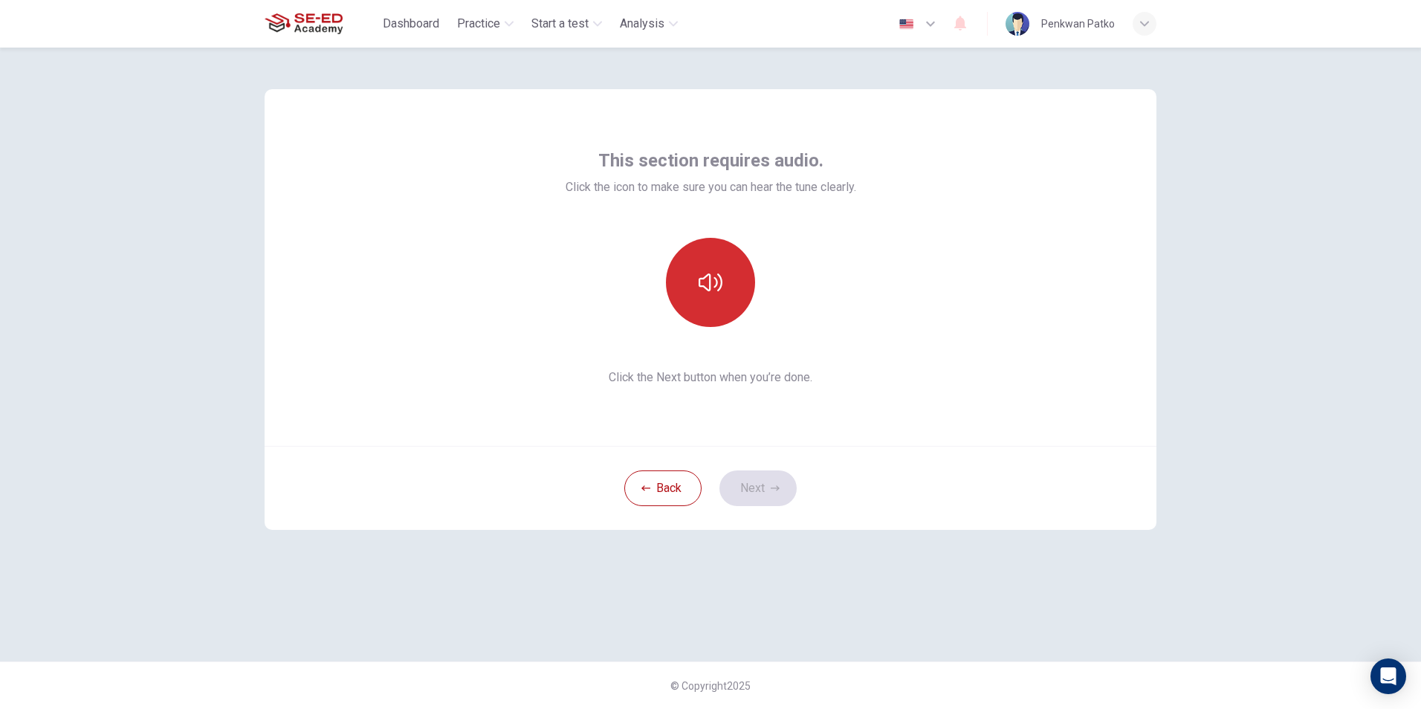
click at [689, 278] on button "button" at bounding box center [710, 282] width 89 height 89
click at [763, 476] on button "Next" at bounding box center [757, 488] width 77 height 36
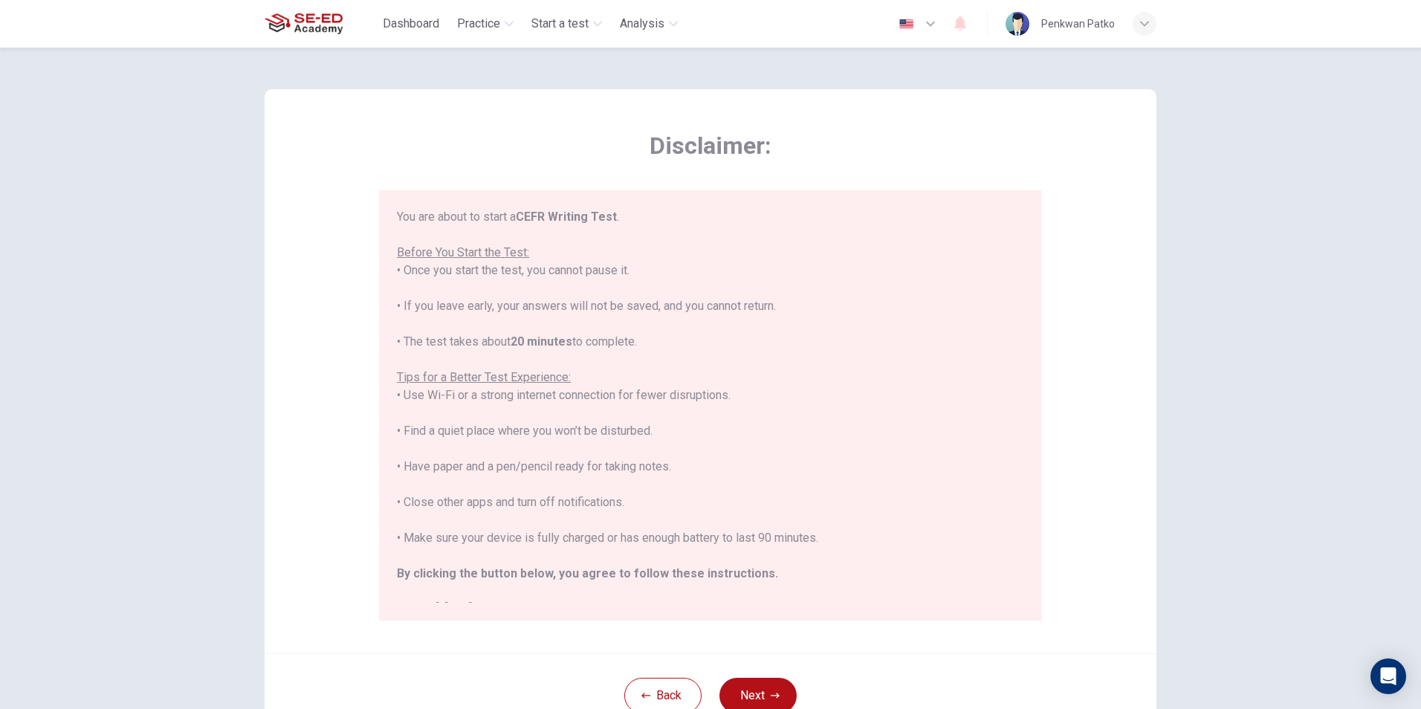
drag, startPoint x: 753, startPoint y: 700, endPoint x: 756, endPoint y: 689, distance: 11.0
click at [753, 699] on button "Next" at bounding box center [757, 696] width 77 height 36
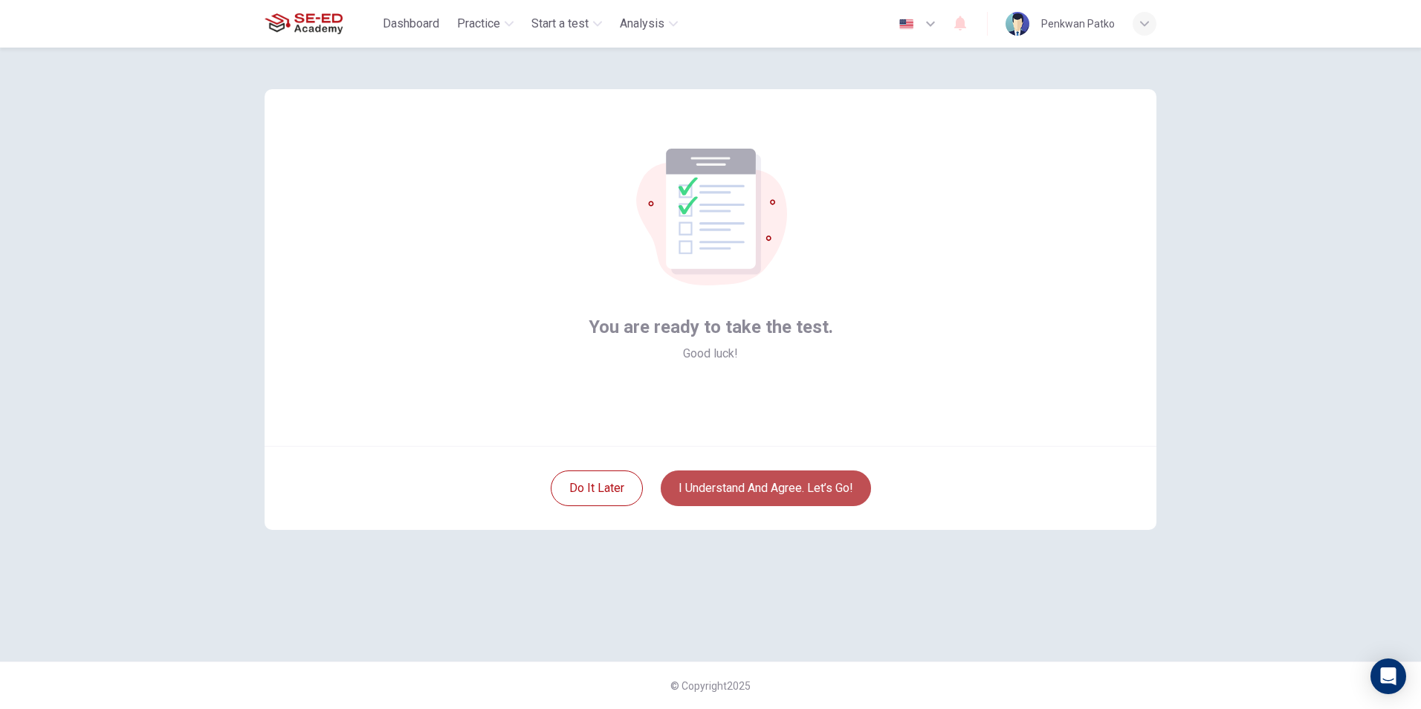
click at [773, 486] on button "I understand and agree. Let’s go!" at bounding box center [765, 488] width 210 height 36
